Goal: Information Seeking & Learning: Check status

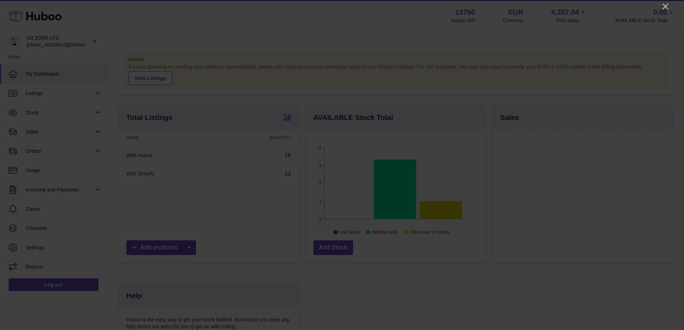
scroll to position [112, 179]
click at [666, 3] on icon "Close" at bounding box center [665, 6] width 9 height 9
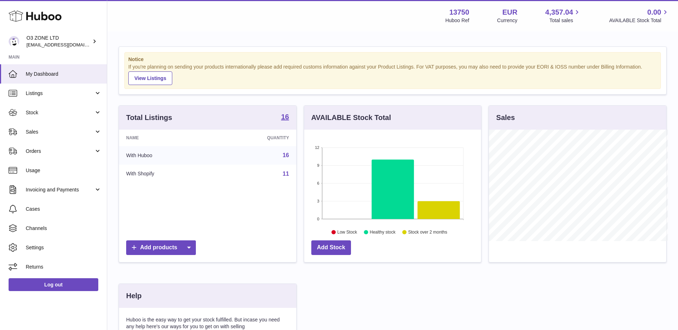
scroll to position [357430, 357364]
click at [38, 113] on span "Stock" at bounding box center [60, 112] width 68 height 7
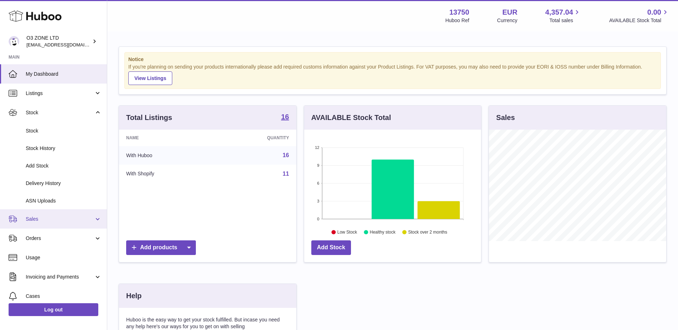
click at [32, 218] on span "Sales" at bounding box center [60, 219] width 68 height 7
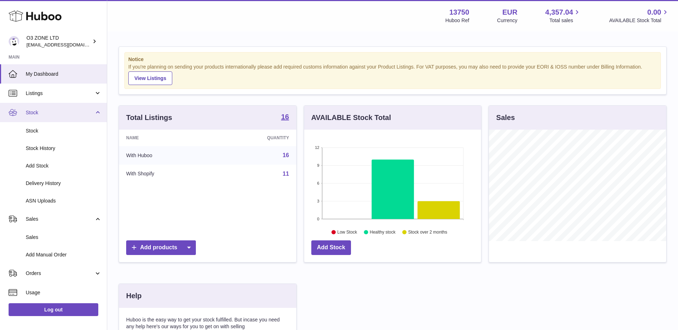
click at [36, 109] on span "Stock" at bounding box center [60, 112] width 68 height 7
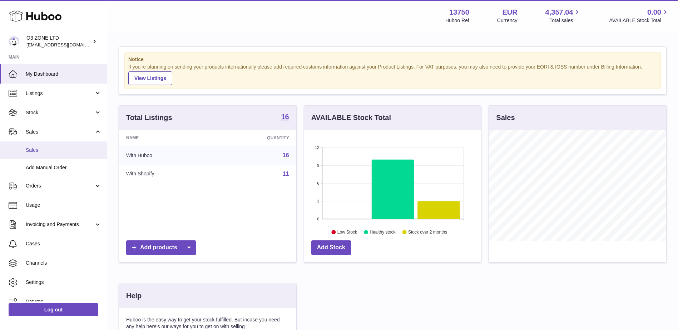
click at [50, 149] on span "Sales" at bounding box center [64, 150] width 76 height 7
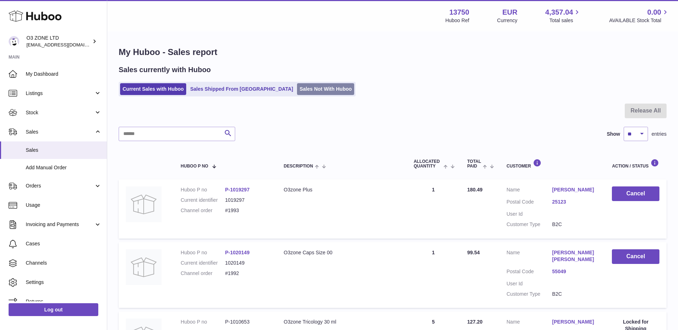
click at [297, 88] on link "Sales Not With Huboo" at bounding box center [325, 89] width 57 height 12
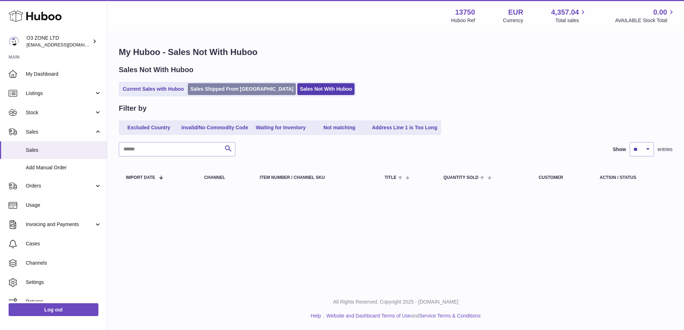
click at [227, 90] on link "Sales Shipped From [GEOGRAPHIC_DATA]" at bounding box center [242, 89] width 108 height 12
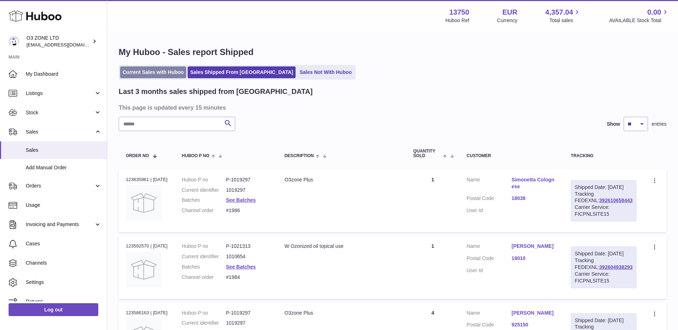
click at [158, 74] on link "Current Sales with Huboo" at bounding box center [153, 73] width 66 height 12
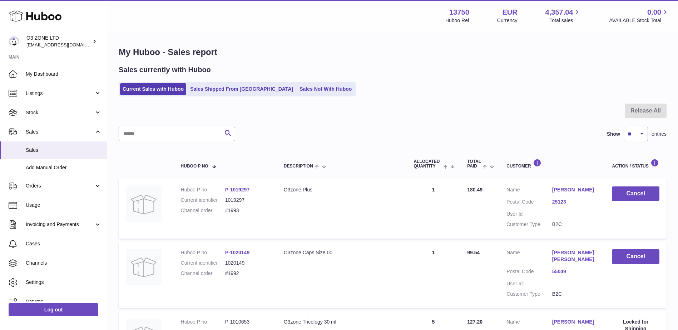
click at [186, 133] on input "text" at bounding box center [177, 134] width 117 height 14
paste input "*****"
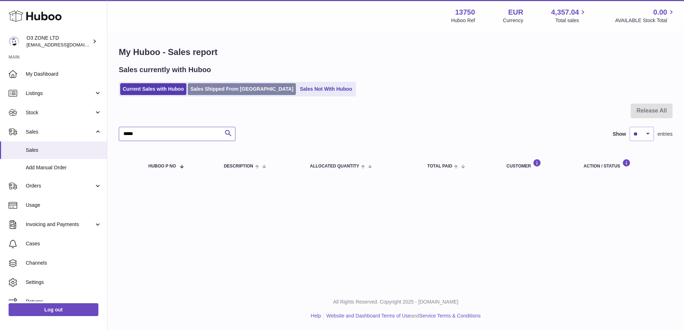
type input "*****"
click at [219, 90] on link "Sales Shipped From [GEOGRAPHIC_DATA]" at bounding box center [242, 89] width 108 height 12
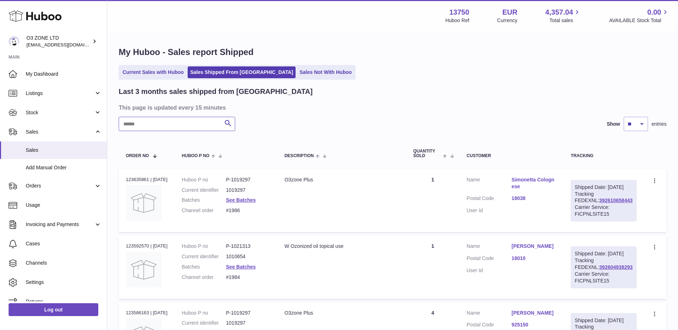
click at [191, 124] on input "text" at bounding box center [177, 124] width 117 height 14
paste input "*****"
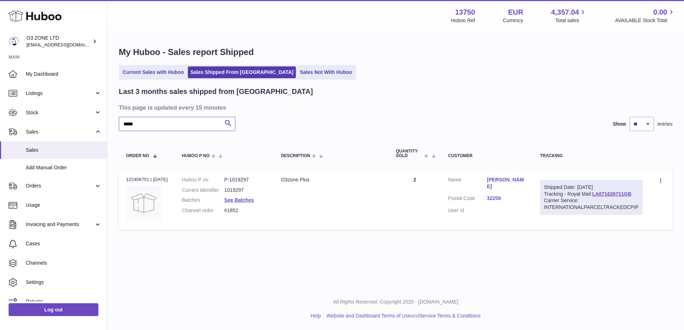
type input "*****"
click at [234, 211] on dd "#1852" at bounding box center [245, 210] width 42 height 7
copy dd "1852"
click at [319, 214] on td "Description O3zone Plus" at bounding box center [331, 199] width 115 height 60
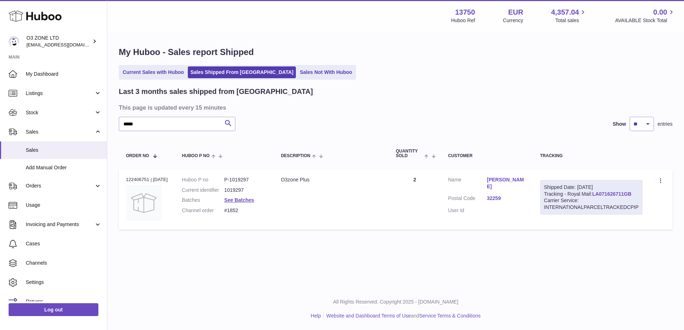
click at [612, 193] on link "LA071626711GB" at bounding box center [611, 194] width 39 height 6
click at [242, 199] on link "See Batches" at bounding box center [239, 200] width 30 height 6
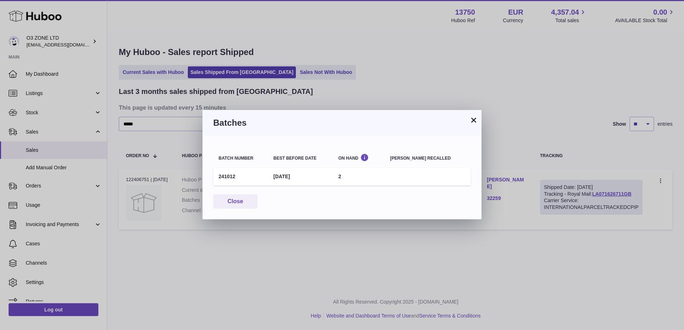
click at [470, 120] on button "×" at bounding box center [473, 120] width 9 height 9
